Goal: Download file/media

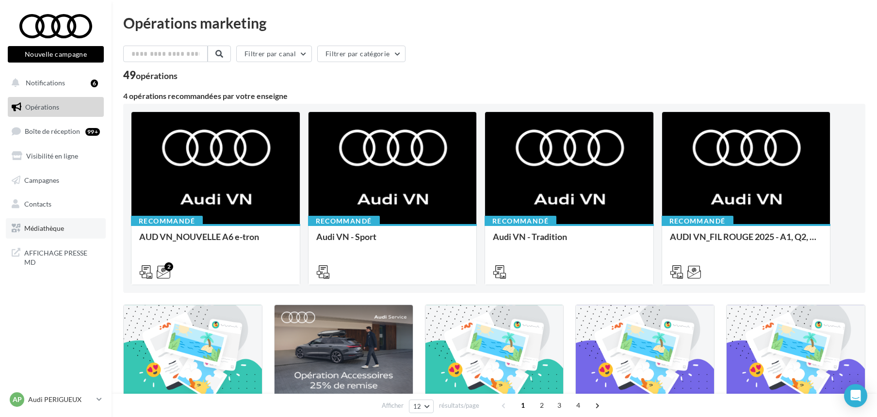
click at [50, 225] on span "Médiathèque" at bounding box center [44, 228] width 40 height 8
click at [81, 398] on p "Audi PERIGUEUX" at bounding box center [60, 400] width 64 height 10
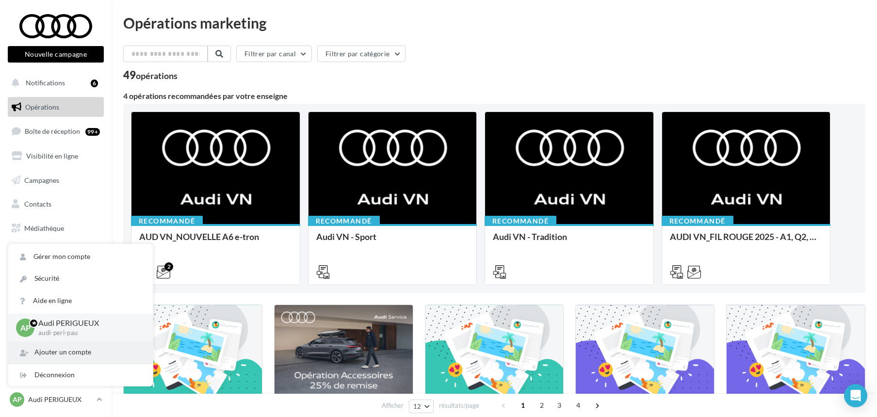
click at [80, 348] on div "Ajouter un compte" at bounding box center [80, 352] width 144 height 22
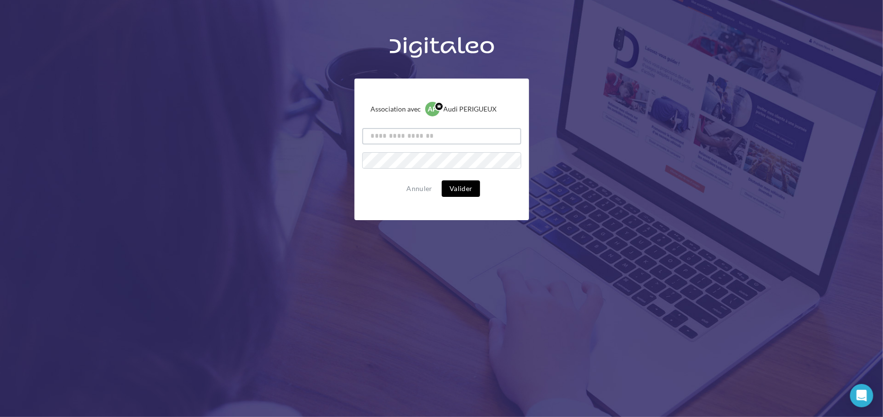
click at [445, 133] on input "text" at bounding box center [441, 136] width 159 height 16
type input "******"
click at [426, 192] on button "Annuler" at bounding box center [419, 189] width 33 height 12
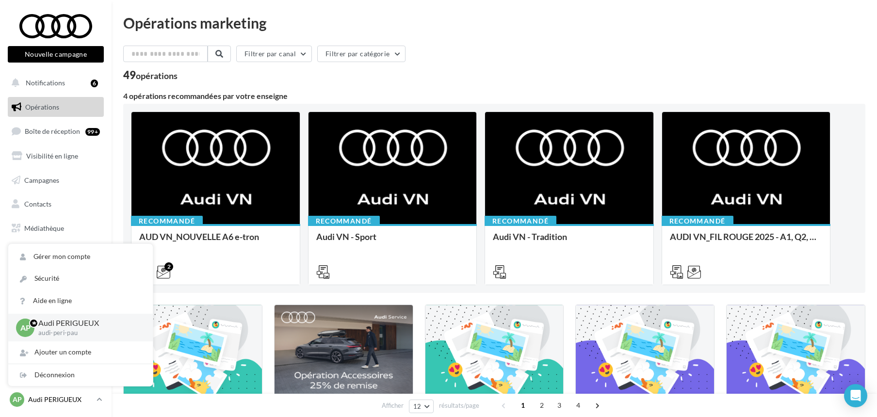
click at [78, 402] on p "Audi PERIGUEUX" at bounding box center [60, 400] width 64 height 10
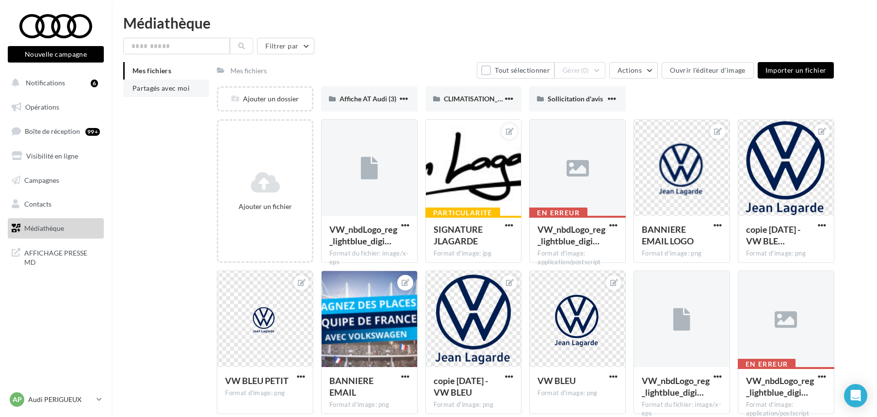
click at [160, 90] on span "Partagés avec moi" at bounding box center [160, 88] width 57 height 8
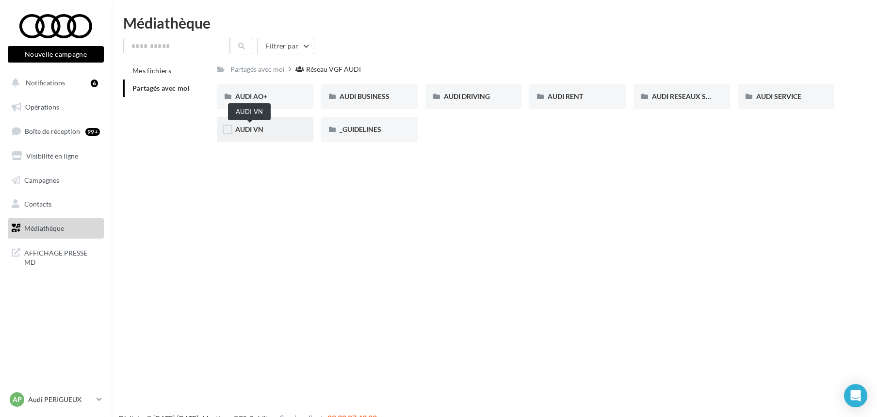
click at [251, 130] on span "AUDI VN" at bounding box center [249, 129] width 28 height 8
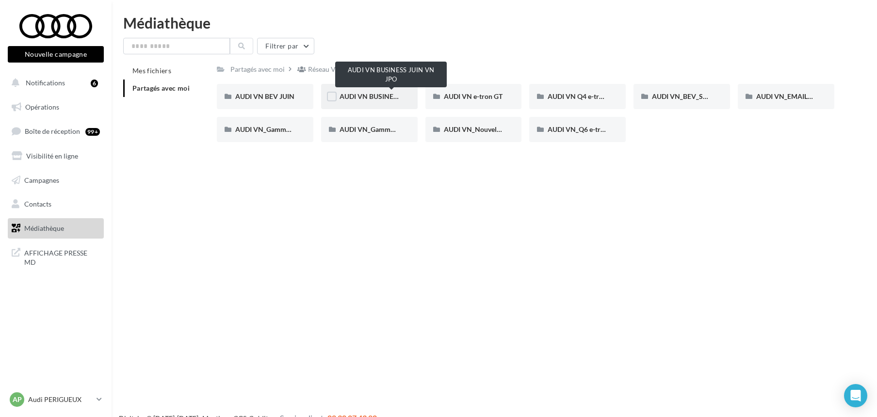
click at [362, 96] on span "AUDI VN BUSINESS JUIN VN JPO" at bounding box center [391, 96] width 104 height 8
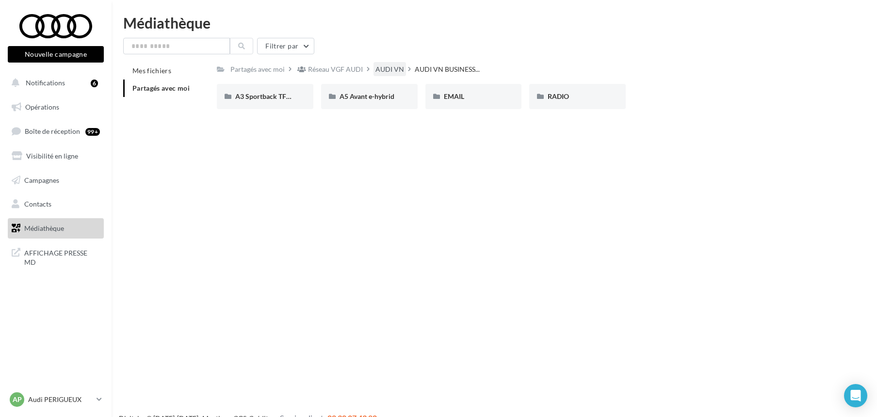
click at [375, 68] on div "AUDI VN" at bounding box center [389, 69] width 29 height 10
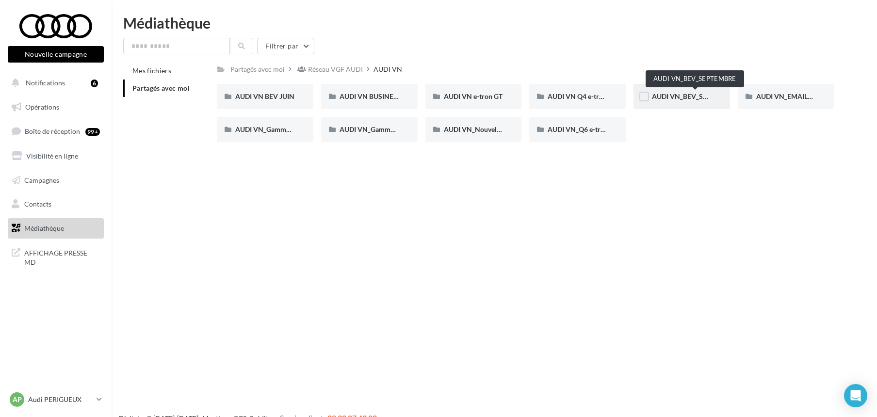
click at [680, 94] on span "AUDI VN_BEV_SEPTEMBRE" at bounding box center [695, 96] width 86 height 8
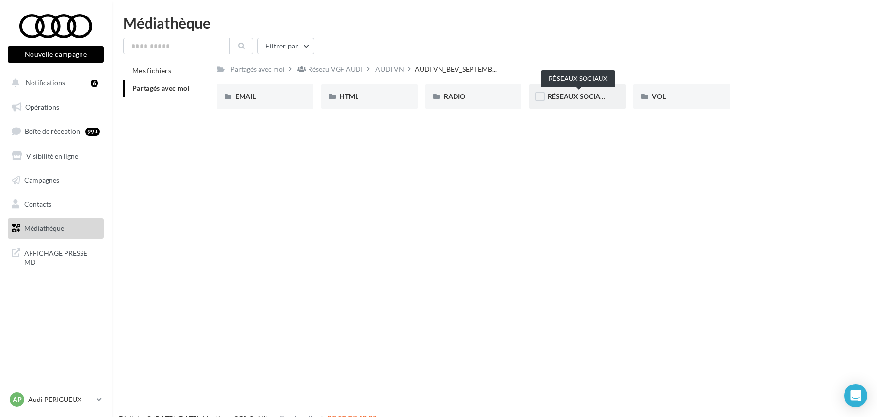
click at [579, 97] on span "RÉSEAUX SOCIAUX" at bounding box center [578, 96] width 62 height 8
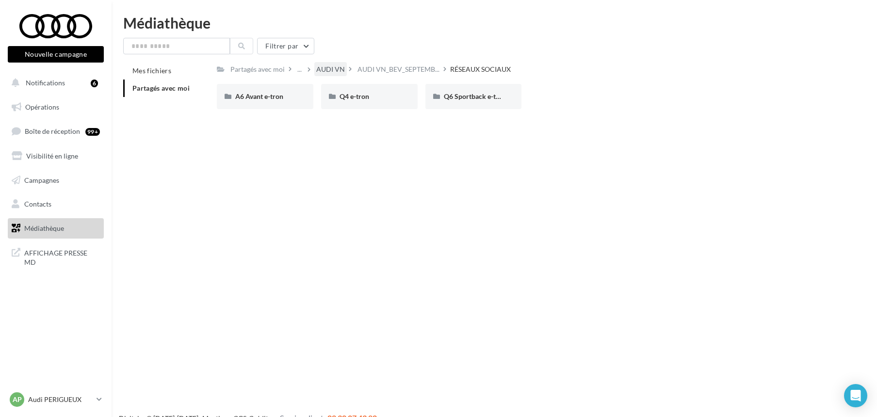
click at [326, 68] on div "AUDI VN" at bounding box center [330, 69] width 29 height 10
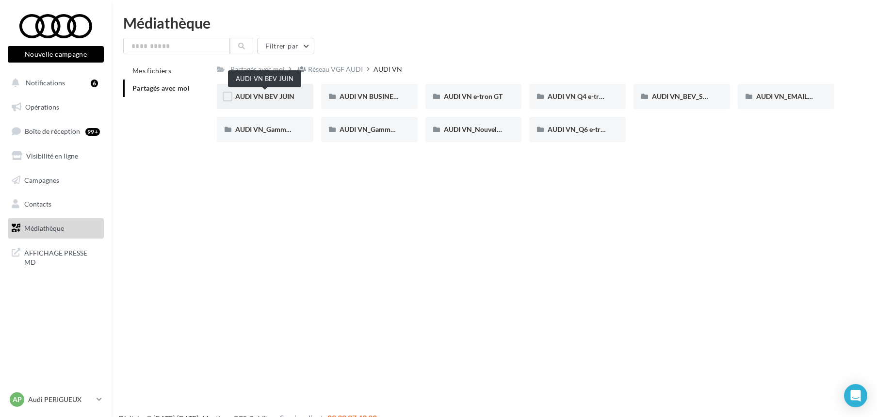
click at [256, 97] on span "AUDI VN BEV JUIN" at bounding box center [264, 96] width 59 height 8
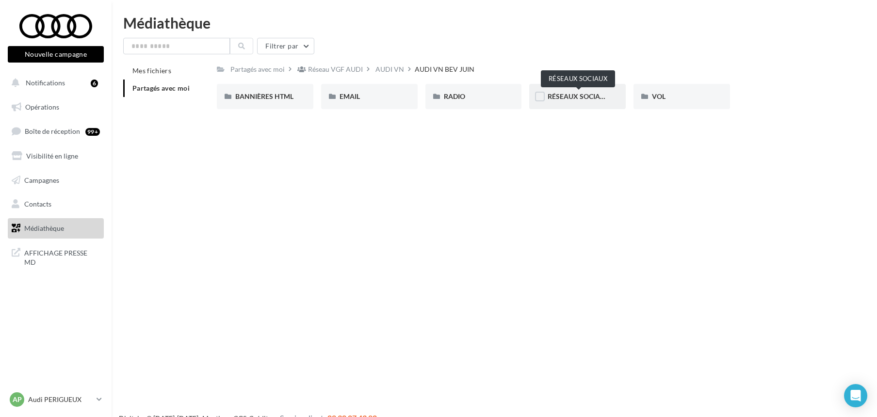
click at [560, 96] on span "RÉSEAUX SOCIAUX" at bounding box center [578, 96] width 62 height 8
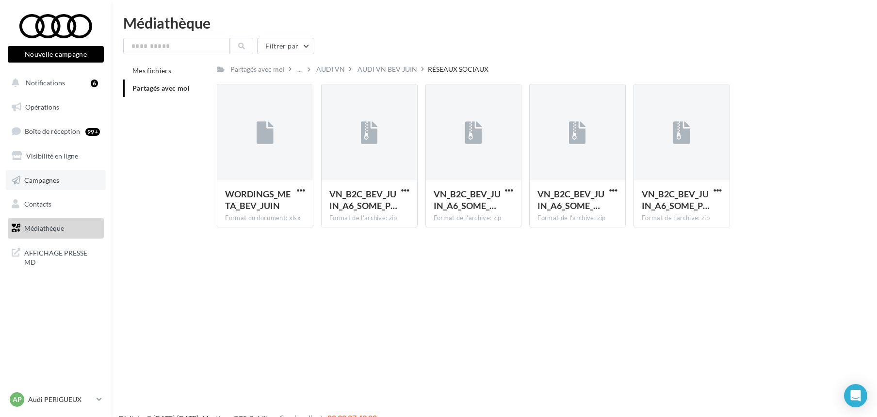
click at [24, 177] on span "Campagnes" at bounding box center [41, 180] width 35 height 8
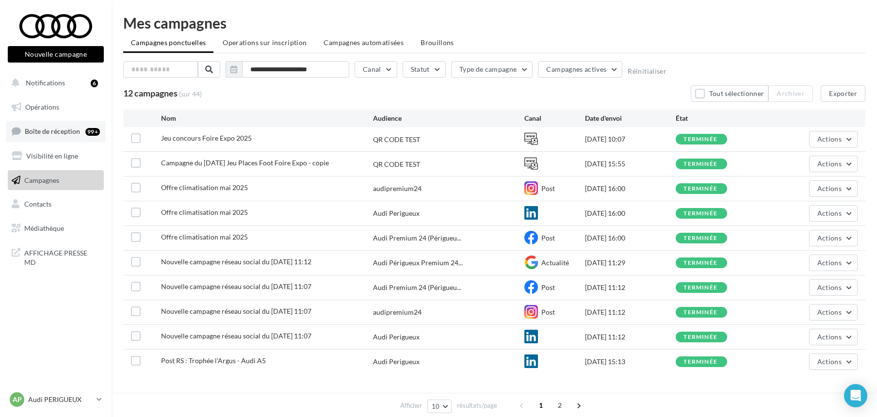
click at [44, 127] on link "Boîte de réception 99+" at bounding box center [56, 131] width 100 height 21
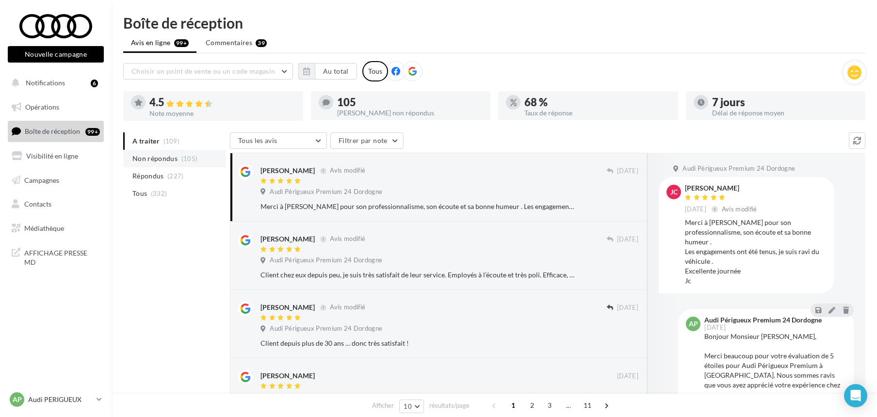
click at [150, 164] on li "Non répondus (105)" at bounding box center [174, 158] width 103 height 17
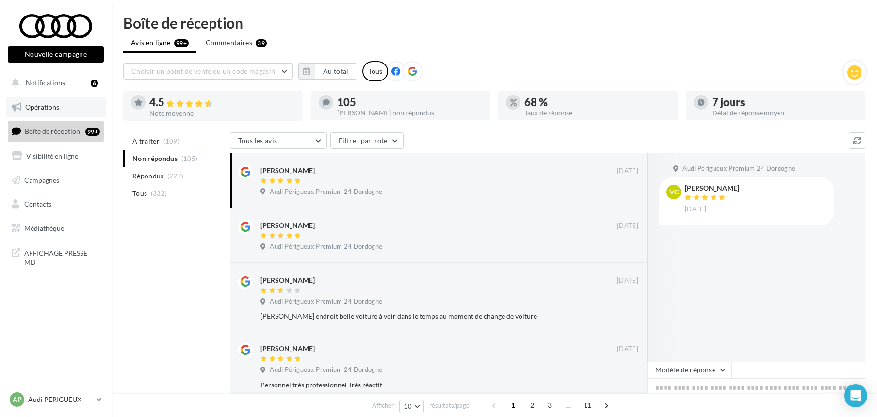
click at [43, 107] on span "Opérations" at bounding box center [42, 107] width 34 height 8
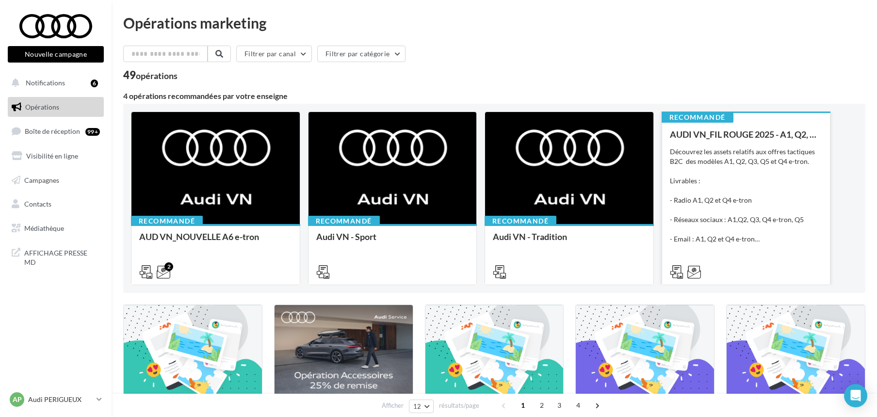
click at [746, 147] on div "Découvrez les assets relatifs aux offres tactiques B2C des modèles A1, Q2, Q3, …" at bounding box center [746, 195] width 153 height 97
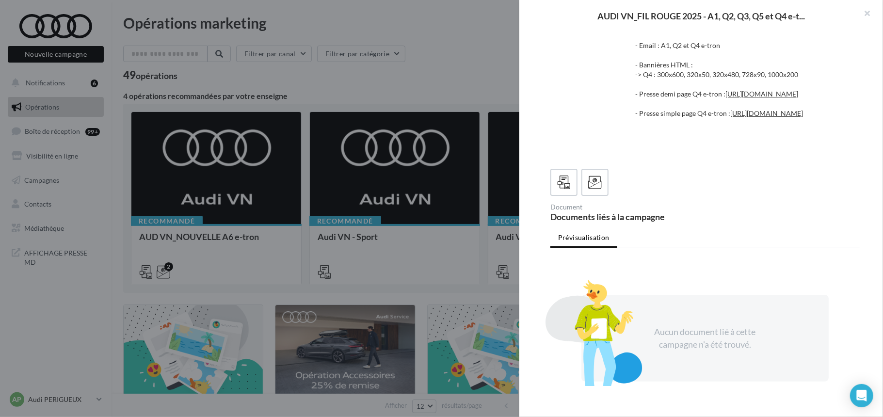
scroll to position [129, 0]
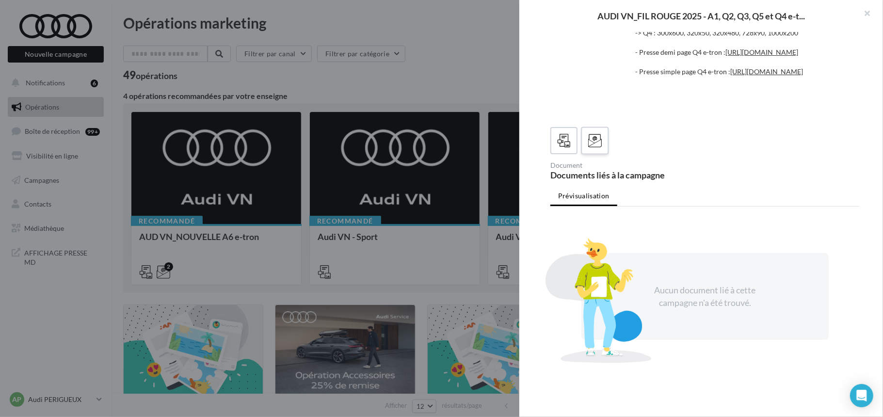
click at [589, 148] on icon at bounding box center [595, 141] width 14 height 14
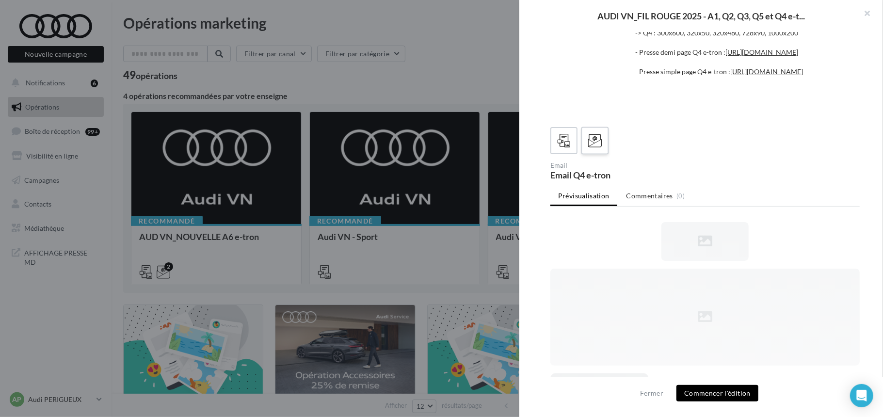
scroll to position [0, 0]
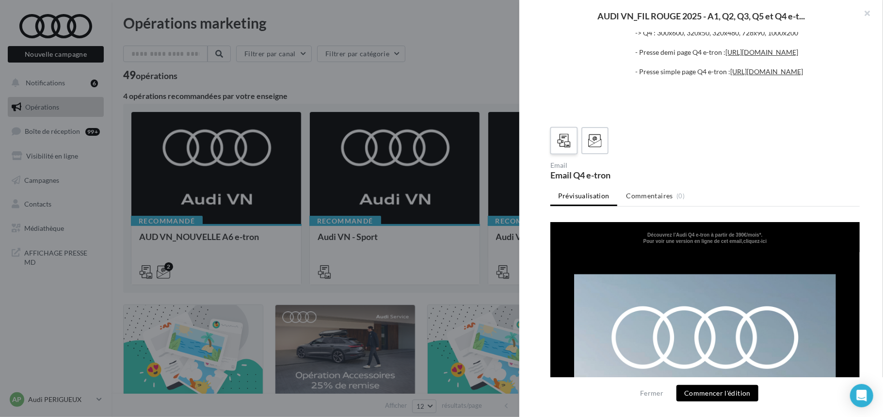
click at [564, 148] on icon at bounding box center [564, 141] width 14 height 14
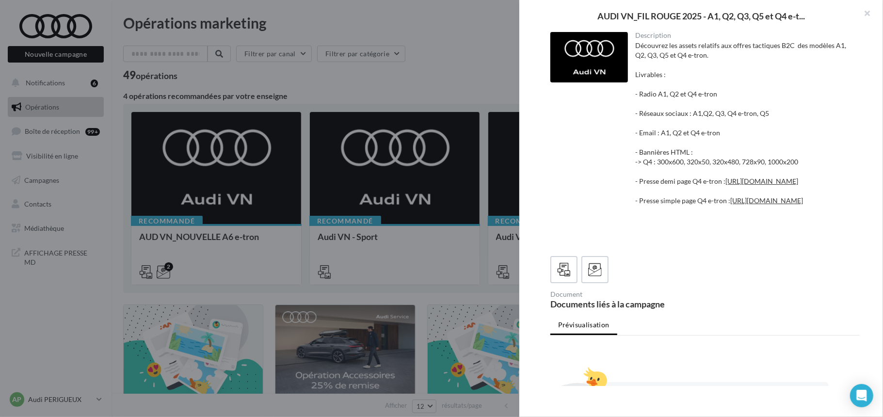
click at [594, 71] on div at bounding box center [589, 57] width 78 height 50
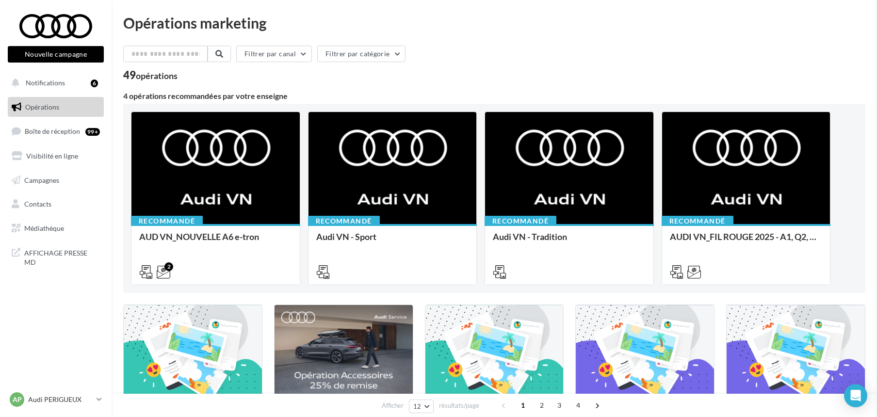
click at [39, 230] on span "Médiathèque" at bounding box center [44, 228] width 40 height 8
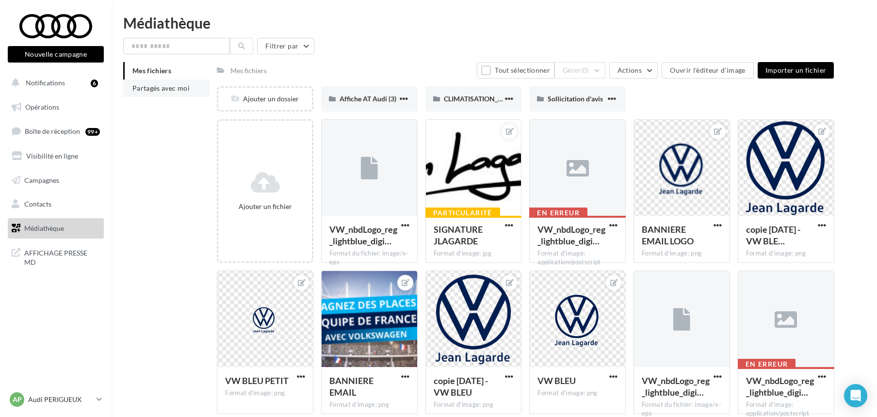
click at [175, 90] on span "Partagés avec moi" at bounding box center [160, 88] width 57 height 8
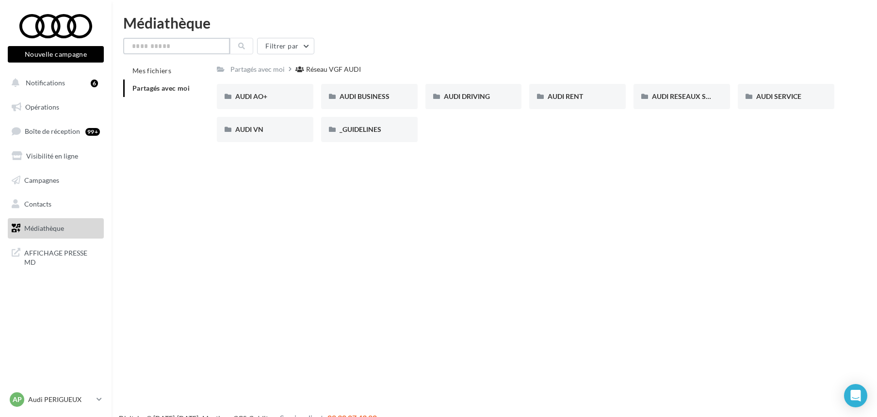
click at [187, 48] on input "text" at bounding box center [176, 46] width 107 height 16
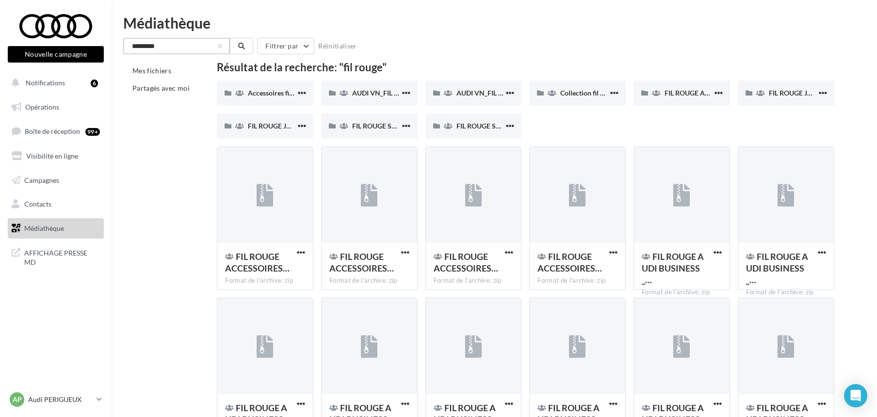
click at [185, 44] on input "*********" at bounding box center [176, 46] width 107 height 16
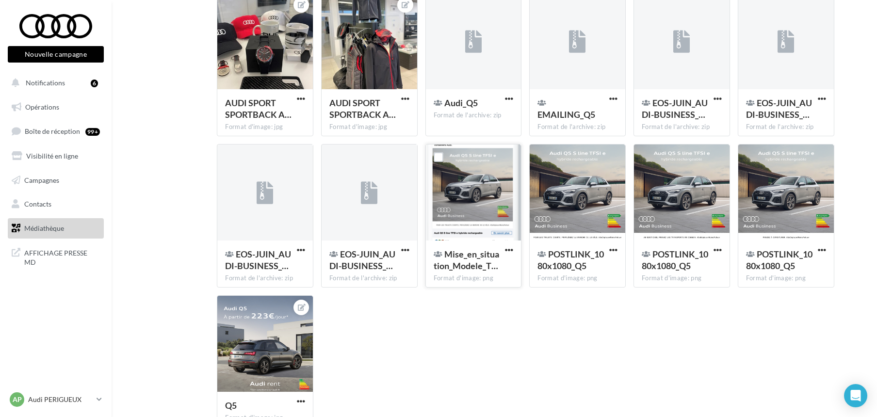
scroll to position [462, 0]
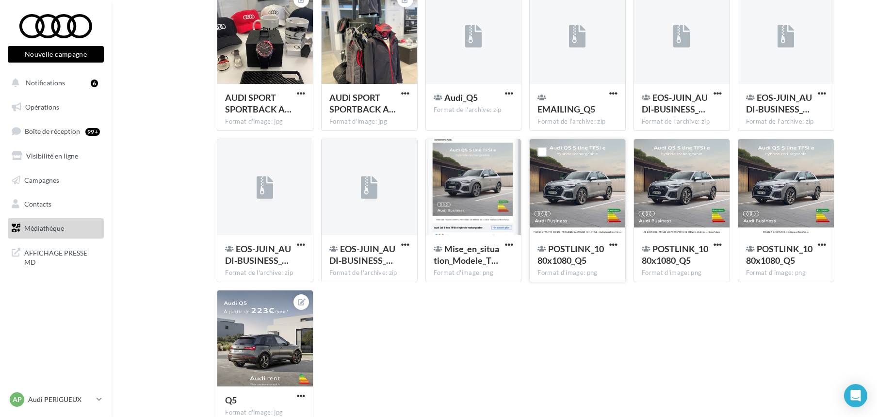
type input "**"
click at [569, 249] on span "POSTLINK_1080x1080_Q5" at bounding box center [570, 254] width 66 height 22
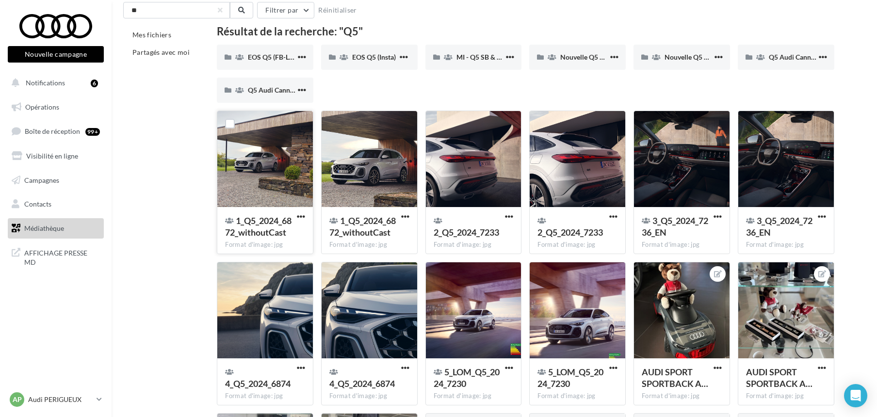
scroll to position [0, 0]
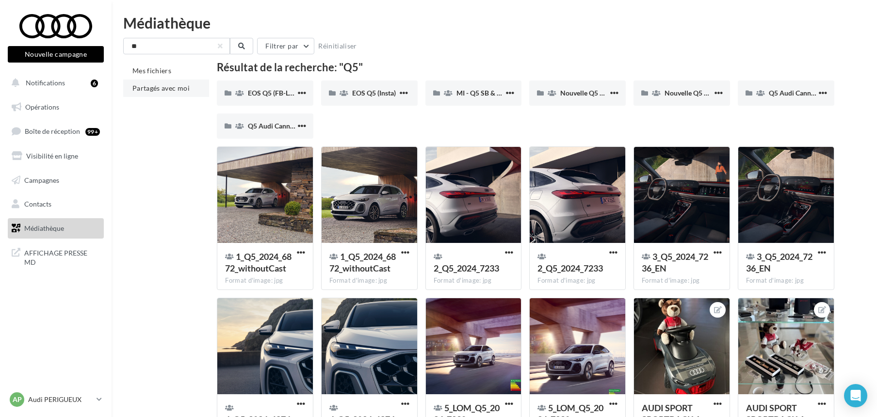
click at [154, 86] on span "Partagés avec moi" at bounding box center [160, 88] width 57 height 8
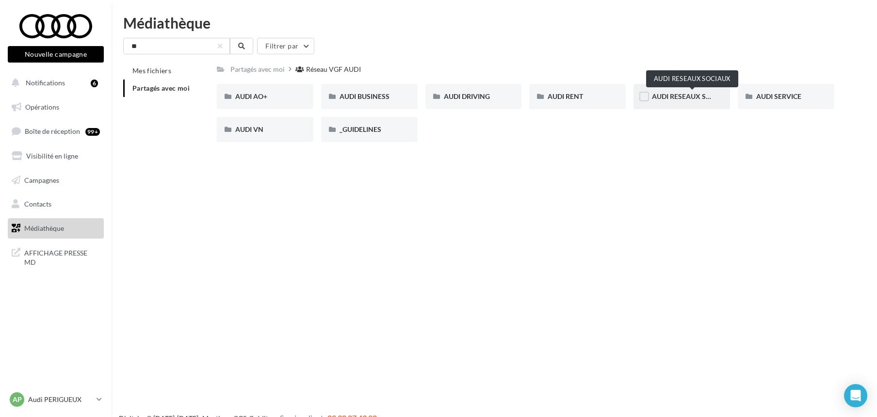
click at [670, 96] on span "AUDI RESEAUX SOCIAUX" at bounding box center [692, 96] width 80 height 8
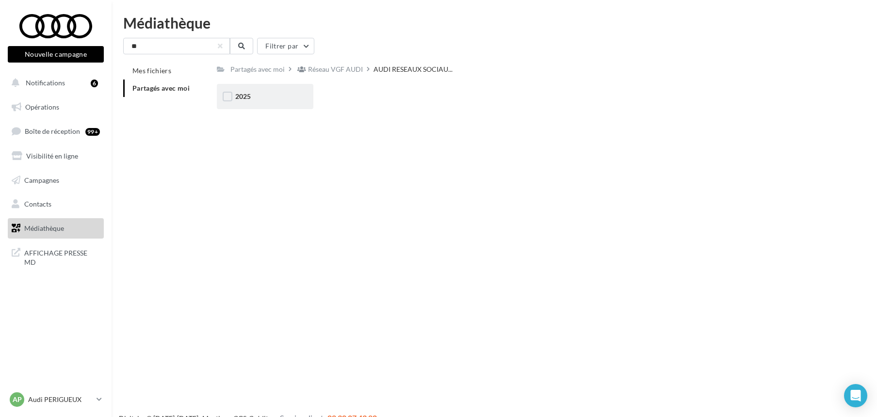
click at [244, 96] on span "2025" at bounding box center [243, 96] width 16 height 8
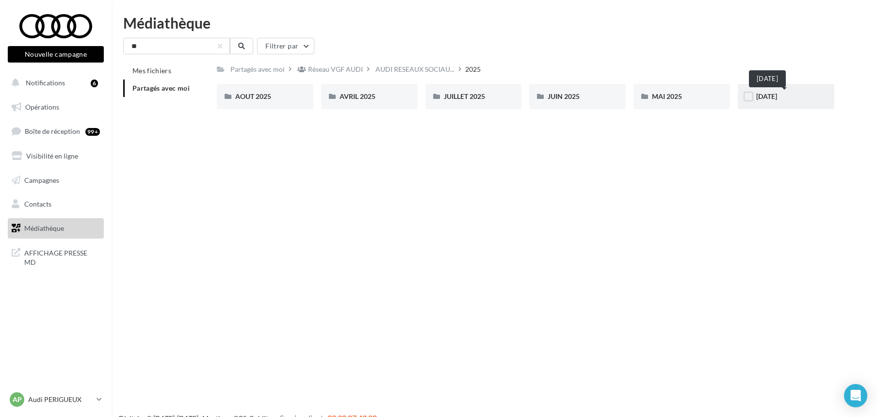
click at [770, 96] on span "[DATE]" at bounding box center [766, 96] width 21 height 8
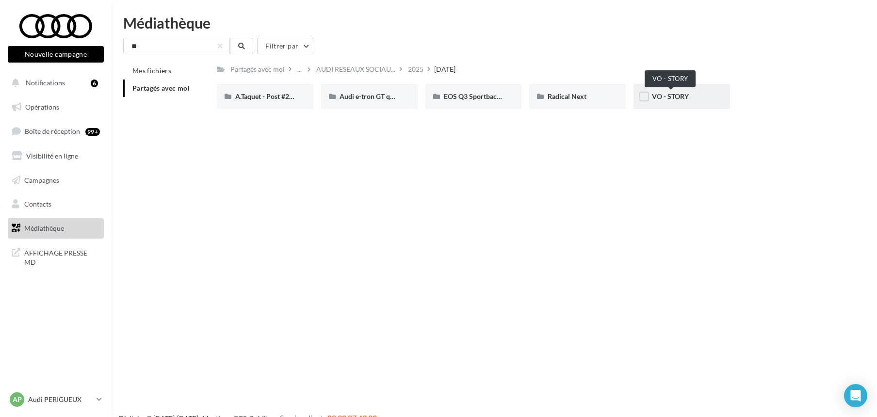
click at [683, 96] on span "VO - STORY" at bounding box center [670, 96] width 37 height 8
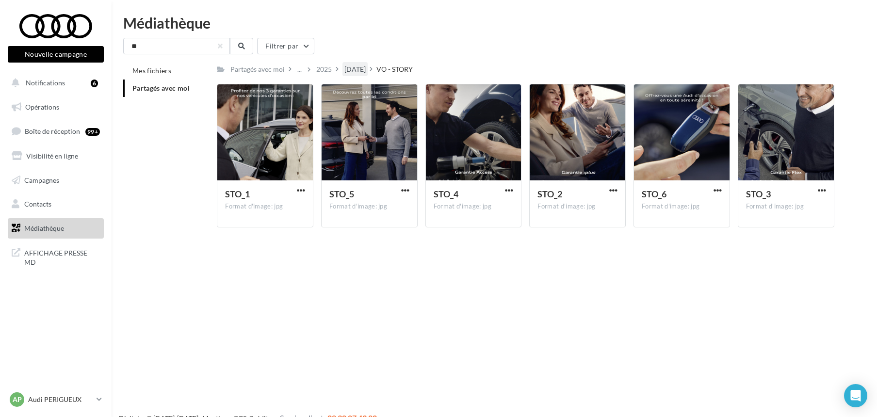
click at [366, 68] on div "[DATE]" at bounding box center [354, 69] width 21 height 10
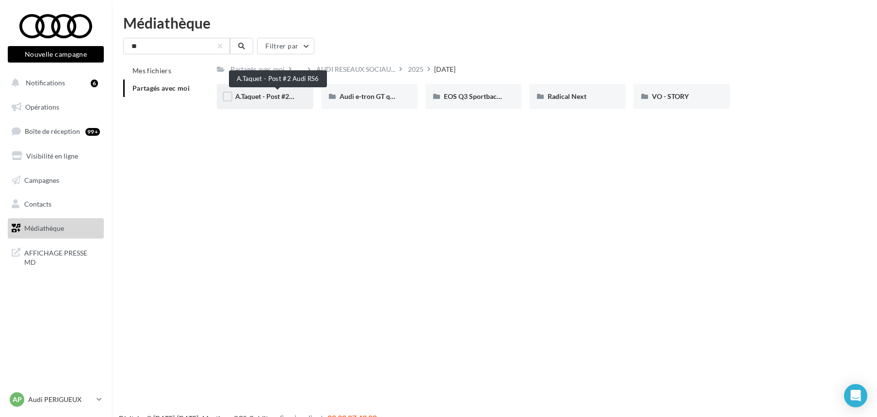
click at [262, 94] on span "A.Taquet - Post #2 Audi RS6" at bounding box center [276, 96] width 83 height 8
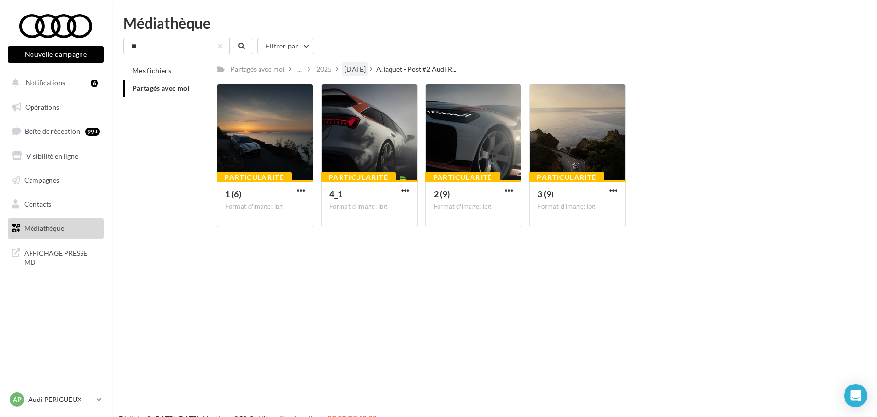
click at [366, 68] on div "[DATE]" at bounding box center [354, 69] width 21 height 10
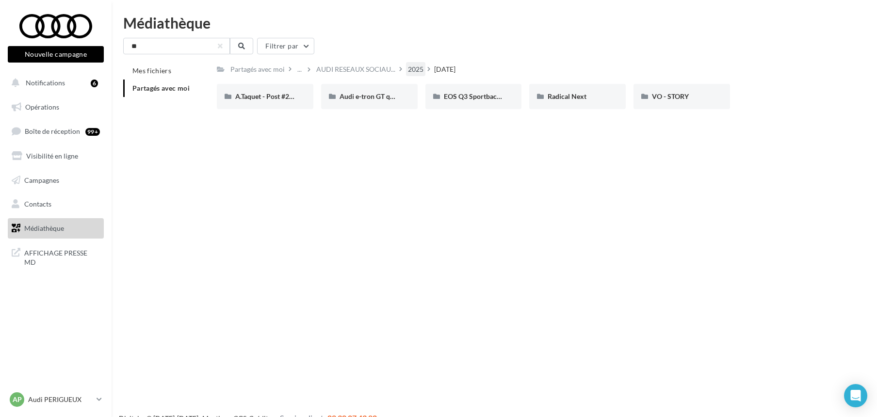
click at [416, 68] on div "2025" at bounding box center [416, 69] width 16 height 10
click at [247, 92] on span "AOUT 2025" at bounding box center [253, 96] width 36 height 8
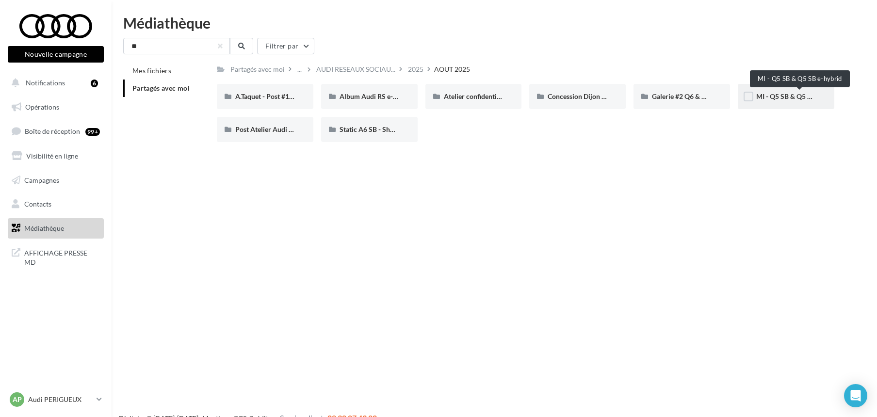
click at [767, 98] on span "MI - Q5 SB & Q5 SB e-hybrid" at bounding box center [799, 96] width 86 height 8
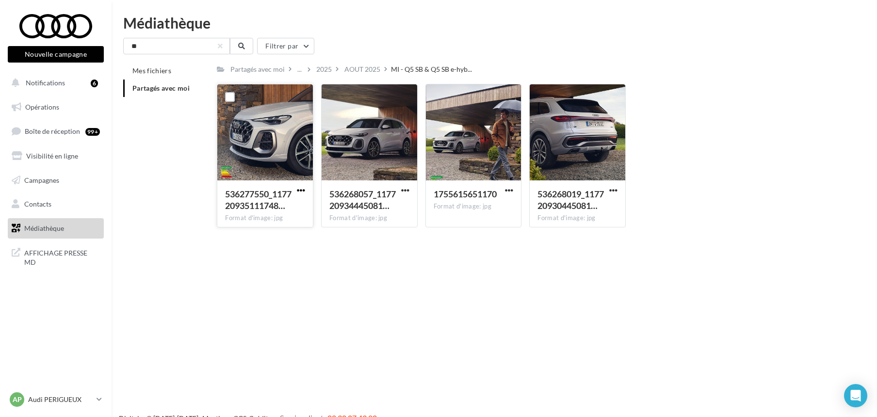
click at [301, 189] on span "button" at bounding box center [301, 190] width 8 height 8
click at [241, 209] on button "Télécharger" at bounding box center [258, 209] width 97 height 25
click at [404, 188] on span "button" at bounding box center [405, 190] width 8 height 8
click at [355, 207] on button "Télécharger" at bounding box center [362, 209] width 97 height 25
click at [508, 190] on span "button" at bounding box center [509, 190] width 8 height 8
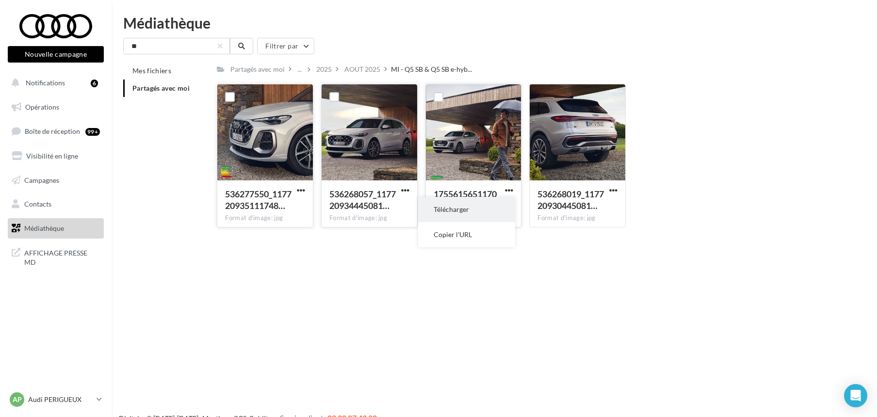
click at [468, 215] on button "Télécharger" at bounding box center [466, 209] width 97 height 25
click at [614, 189] on span "button" at bounding box center [613, 190] width 8 height 8
click at [554, 208] on button "Télécharger" at bounding box center [570, 209] width 97 height 25
click at [74, 400] on p "Audi PERIGUEUX" at bounding box center [60, 400] width 64 height 10
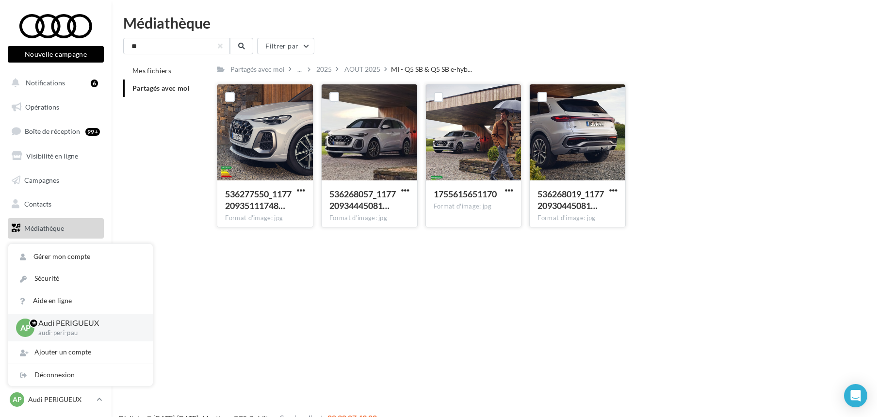
click at [51, 334] on p "audi-peri-pau" at bounding box center [87, 333] width 99 height 9
copy div "audi-peri-pau"
click at [67, 376] on div "Déconnexion" at bounding box center [80, 375] width 144 height 22
